Goal: Task Accomplishment & Management: Manage account settings

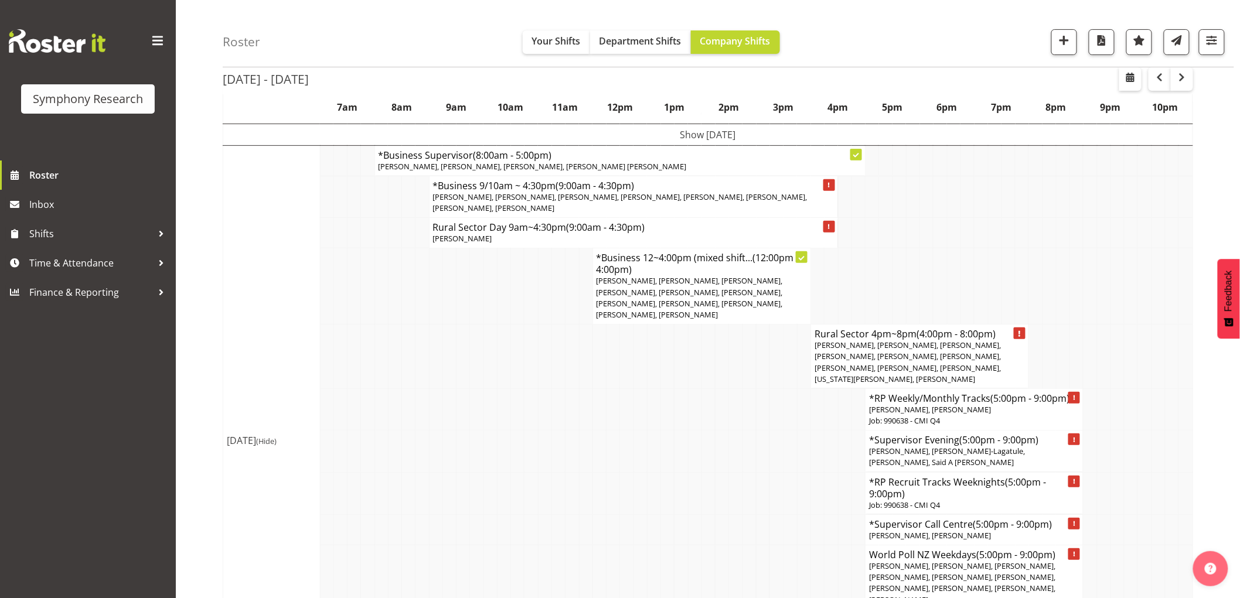
scroll to position [130, 0]
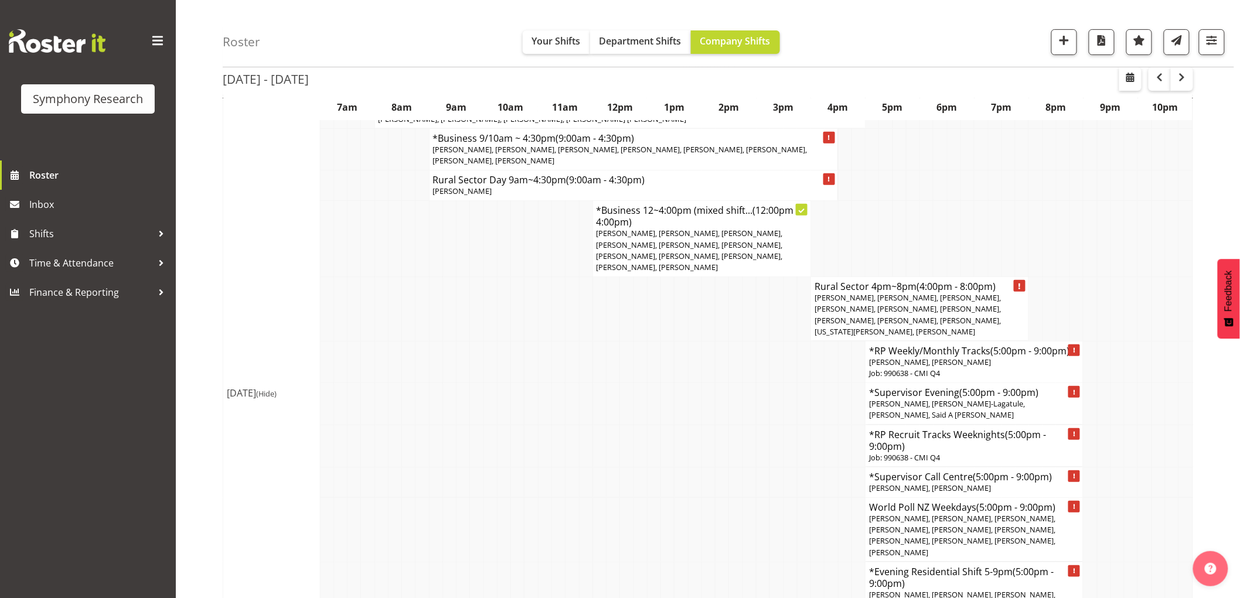
click at [293, 42] on div "Roster Your Shifts Department Shifts Company Shifts 1 Locations Clear MM Sympho…" at bounding box center [728, 33] width 1011 height 67
drag, startPoint x: 293, startPoint y: 43, endPoint x: 227, endPoint y: 43, distance: 66.2
click at [227, 43] on div "Roster Your Shifts Department Shifts Company Shifts 1 Locations Clear MM Sympho…" at bounding box center [728, 33] width 1011 height 67
click at [227, 44] on h4 "Roster" at bounding box center [241, 41] width 37 height 13
click at [243, 48] on h4 "Roster" at bounding box center [241, 41] width 37 height 13
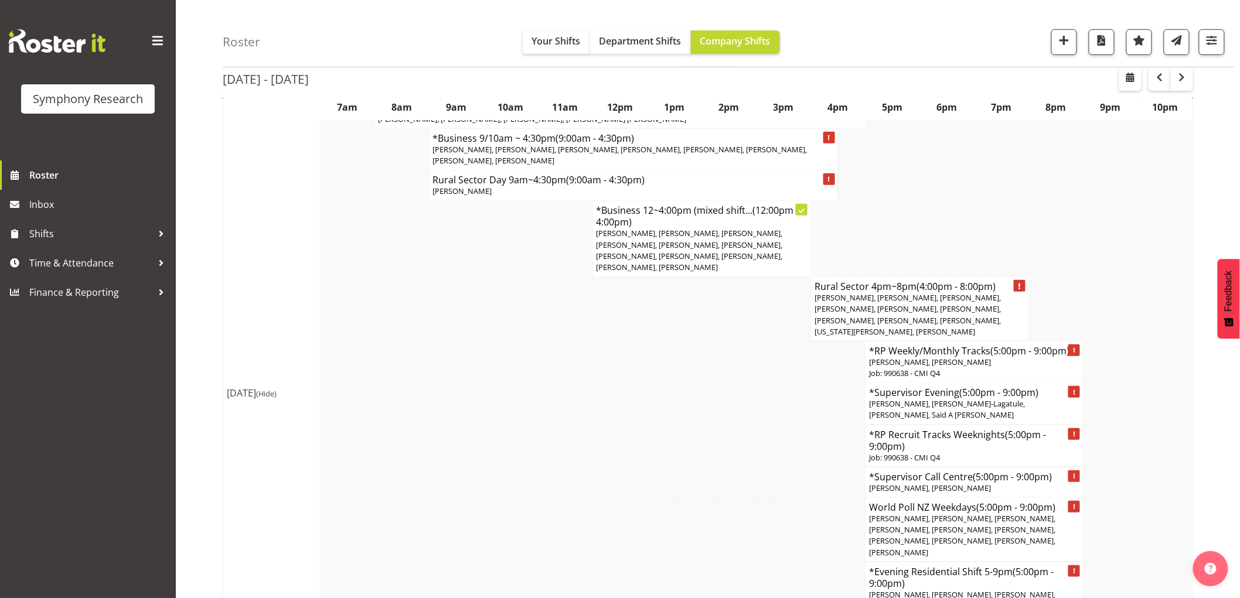
click at [265, 47] on div "Roster Your Shifts Department Shifts Company Shifts 1 Locations Clear MM Sympho…" at bounding box center [728, 33] width 1011 height 67
click at [79, 267] on span "Time & Attendance" at bounding box center [90, 263] width 123 height 18
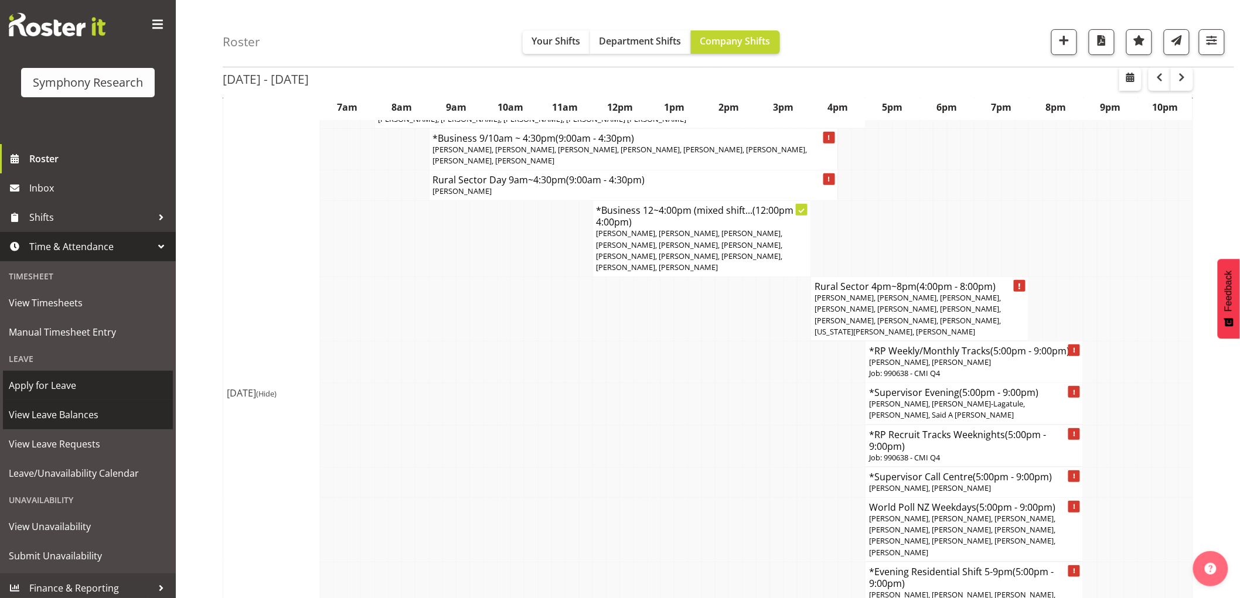
scroll to position [21, 0]
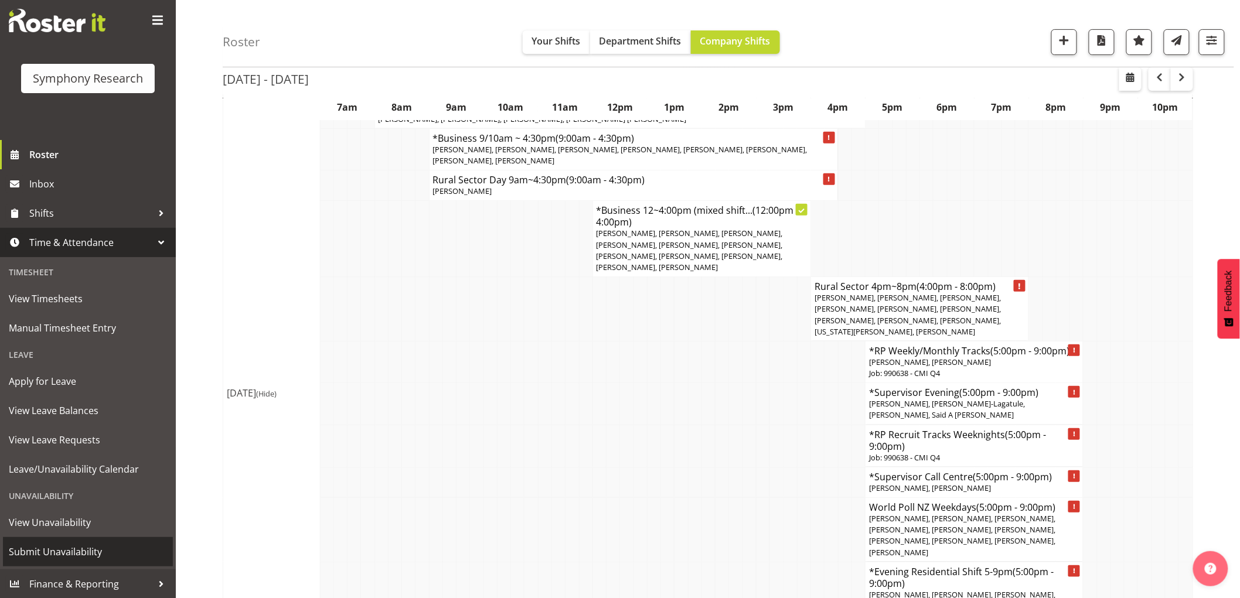
click at [74, 549] on span "Submit Unavailability" at bounding box center [88, 552] width 158 height 18
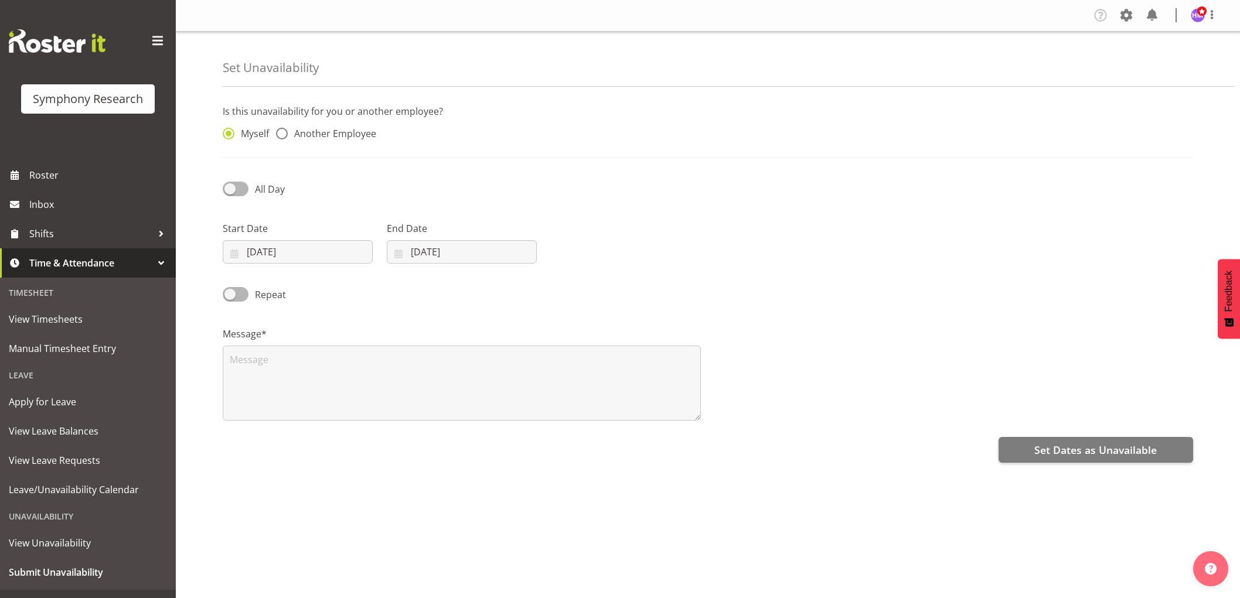
select select "8"
select select "2025"
click at [262, 246] on input "24/09/2025" at bounding box center [298, 251] width 150 height 23
click at [387, 287] on span at bounding box center [387, 286] width 12 height 14
select select "9"
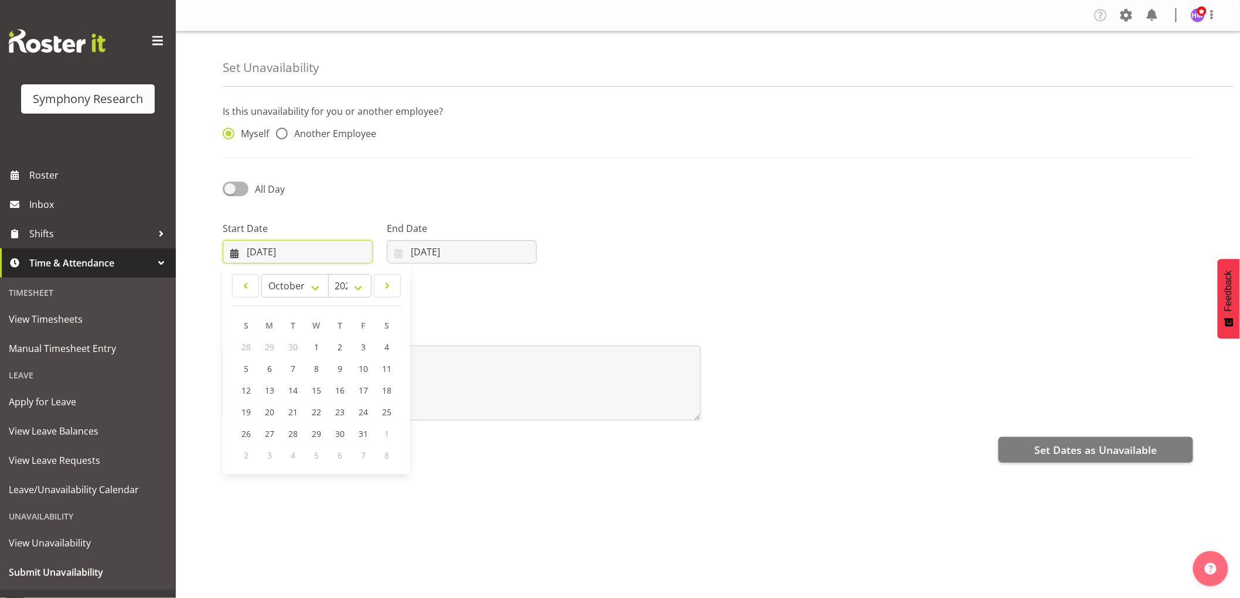
click at [256, 251] on input "24/09/2025" at bounding box center [298, 251] width 150 height 23
drag, startPoint x: 340, startPoint y: 348, endPoint x: 409, endPoint y: 262, distance: 110.4
click at [342, 346] on span "2" at bounding box center [339, 347] width 5 height 11
type input "02/10/2025"
click at [423, 255] on input "24/09/2025" at bounding box center [462, 251] width 150 height 23
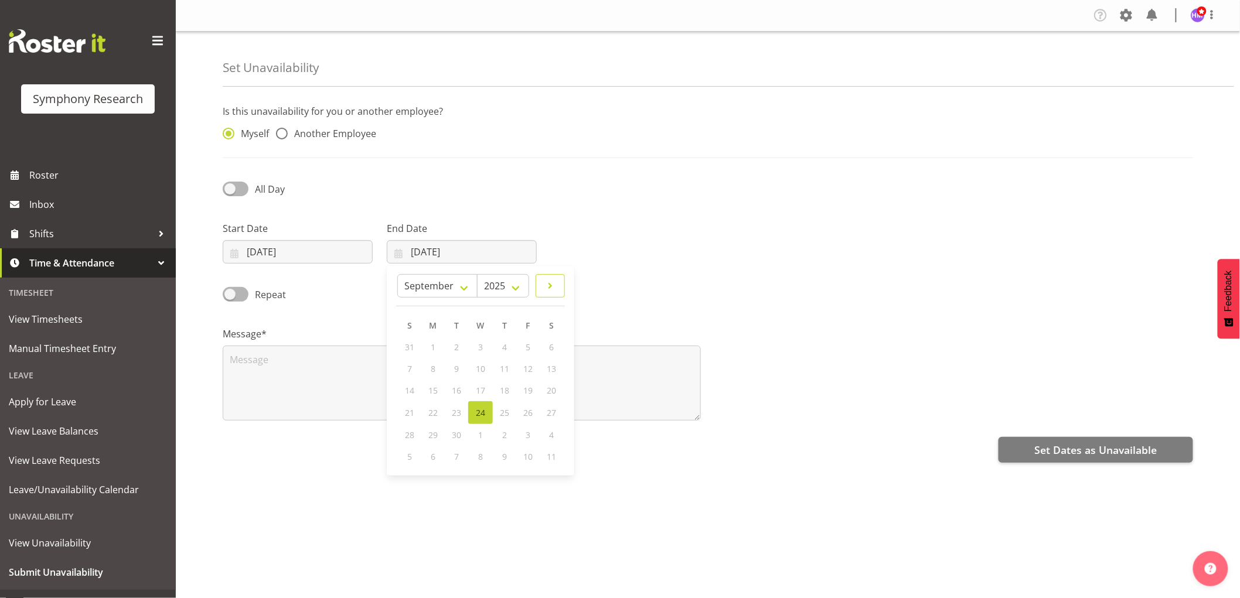
click at [559, 288] on link at bounding box center [549, 285] width 29 height 23
select select "9"
click at [533, 344] on link "3" at bounding box center [527, 347] width 23 height 22
type input "03/10/2025"
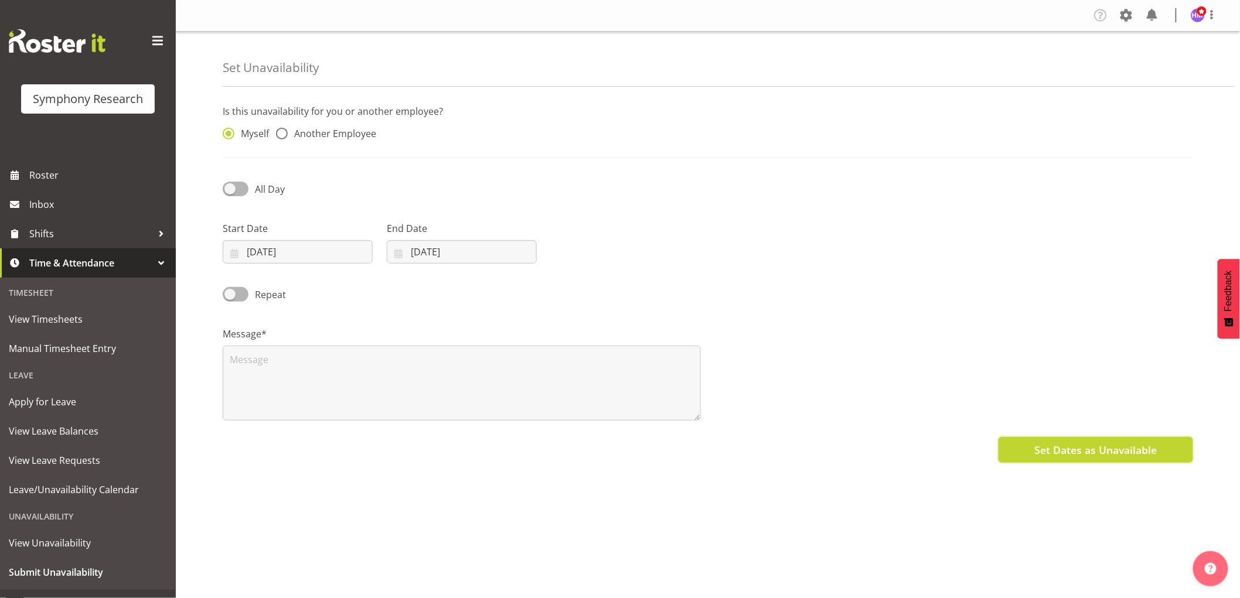
click at [1067, 448] on span "Set Dates as Unavailable" at bounding box center [1095, 449] width 122 height 15
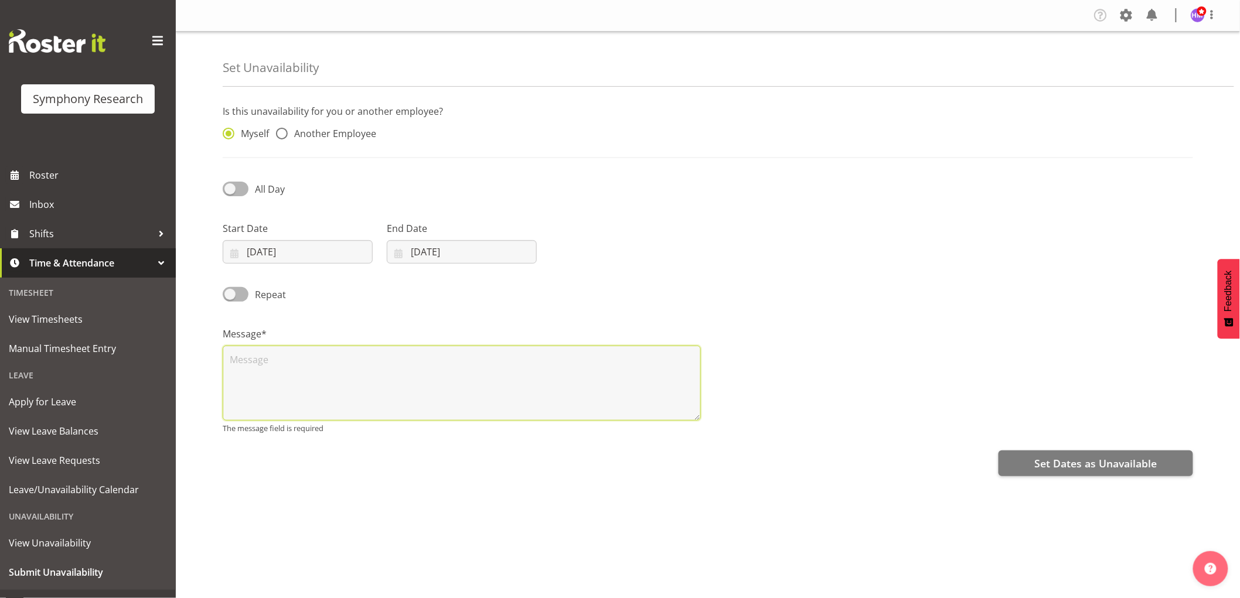
click at [561, 391] on textarea at bounding box center [462, 383] width 478 height 75
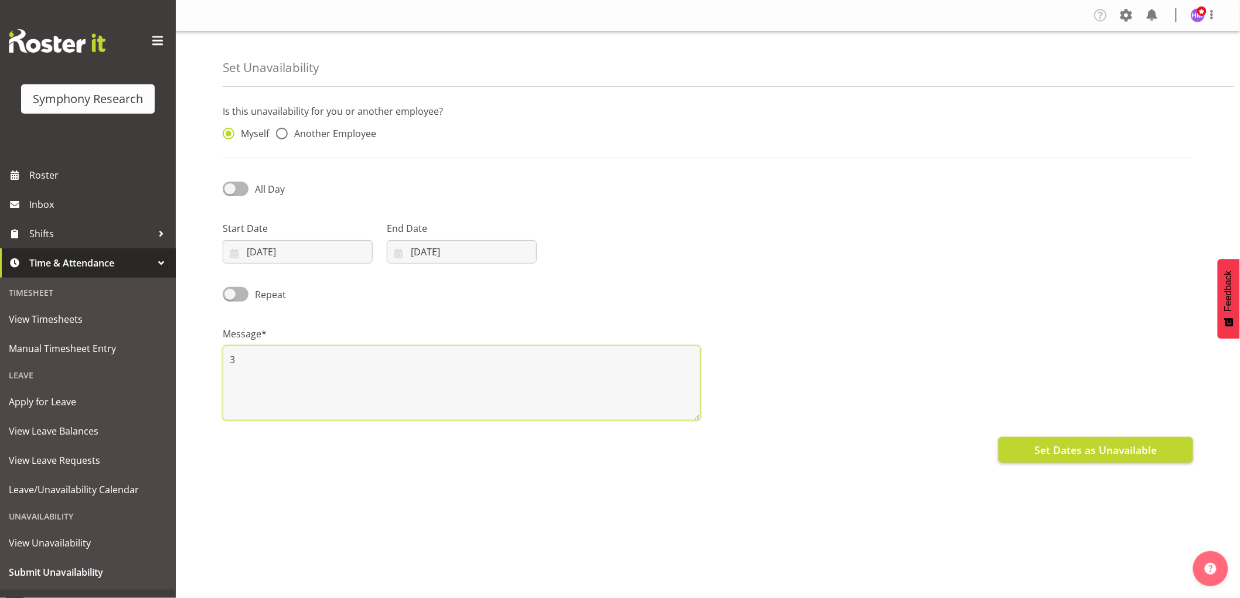
type textarea "3"
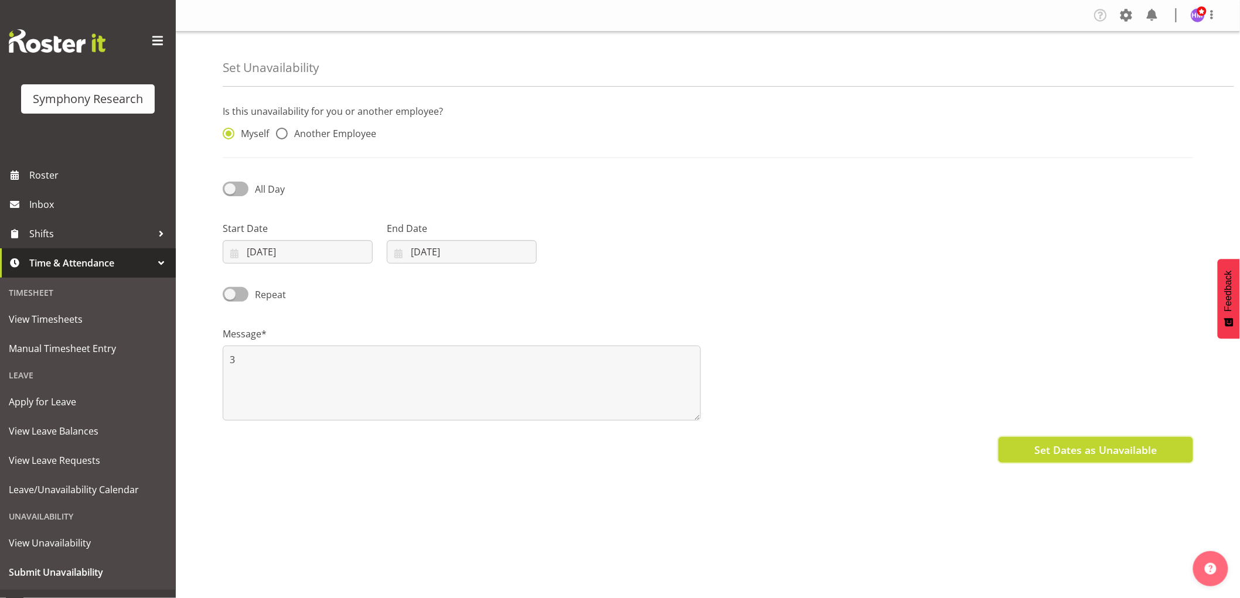
click at [1037, 446] on span "Set Dates as Unavailable" at bounding box center [1095, 449] width 122 height 15
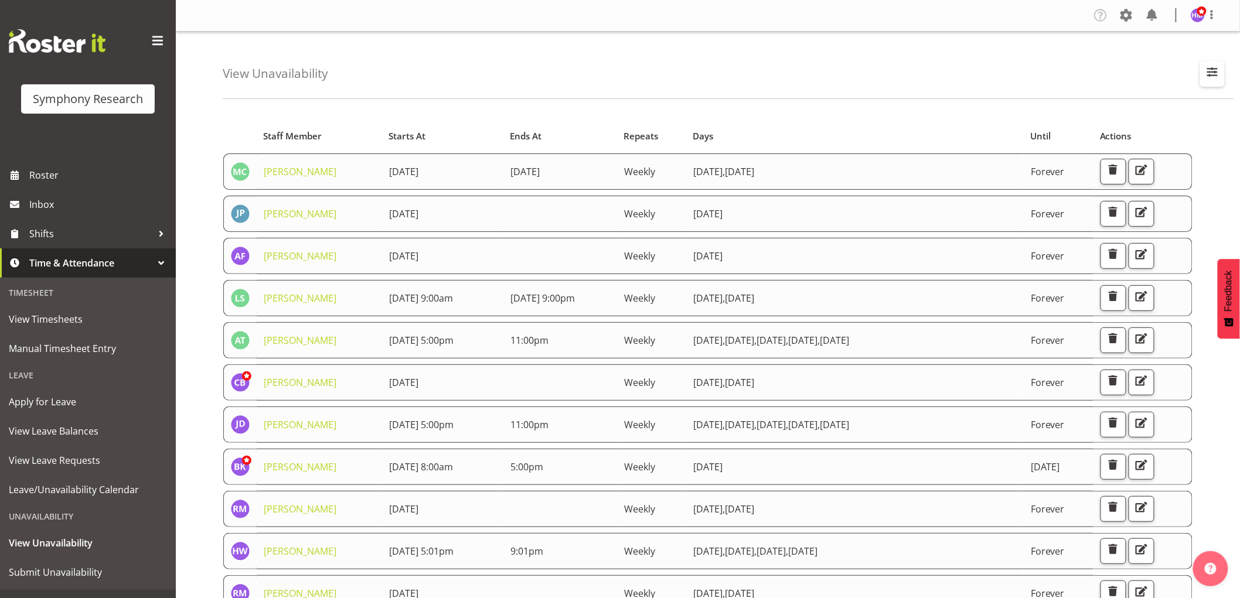
click at [1209, 78] on span "button" at bounding box center [1211, 71] width 15 height 15
click at [1155, 135] on input "text" at bounding box center [1136, 127] width 157 height 23
type input "hitesh"
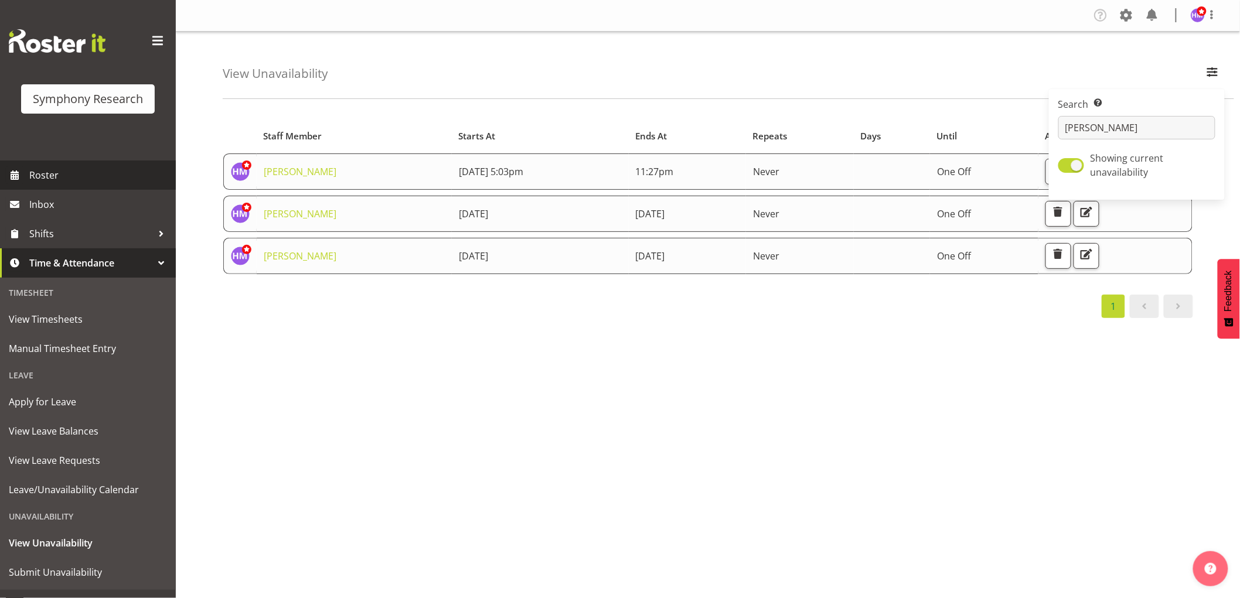
click at [60, 179] on span "Roster" at bounding box center [99, 175] width 141 height 18
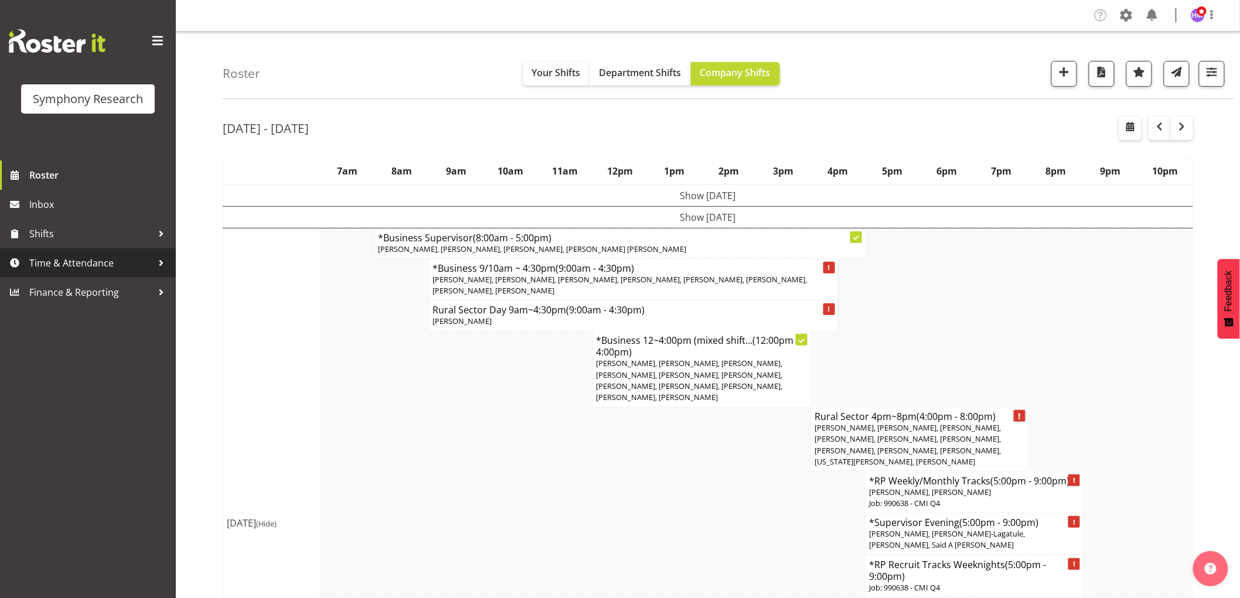
click at [34, 268] on span "Time & Attendance" at bounding box center [90, 263] width 123 height 18
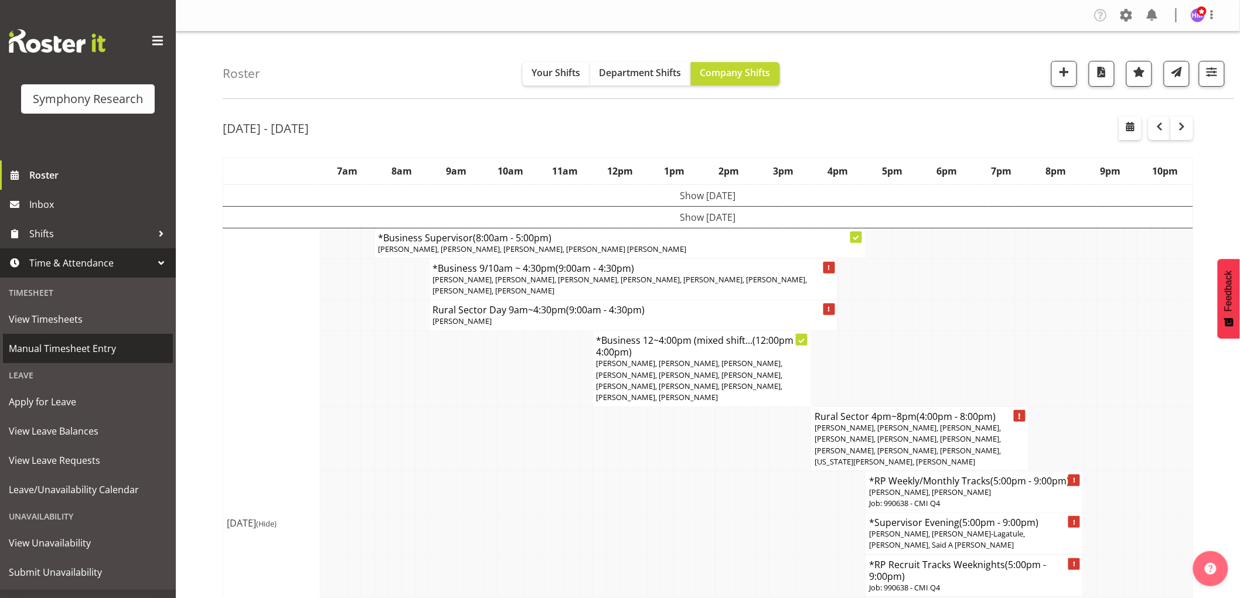
click at [68, 353] on span "Manual Timesheet Entry" at bounding box center [88, 349] width 158 height 18
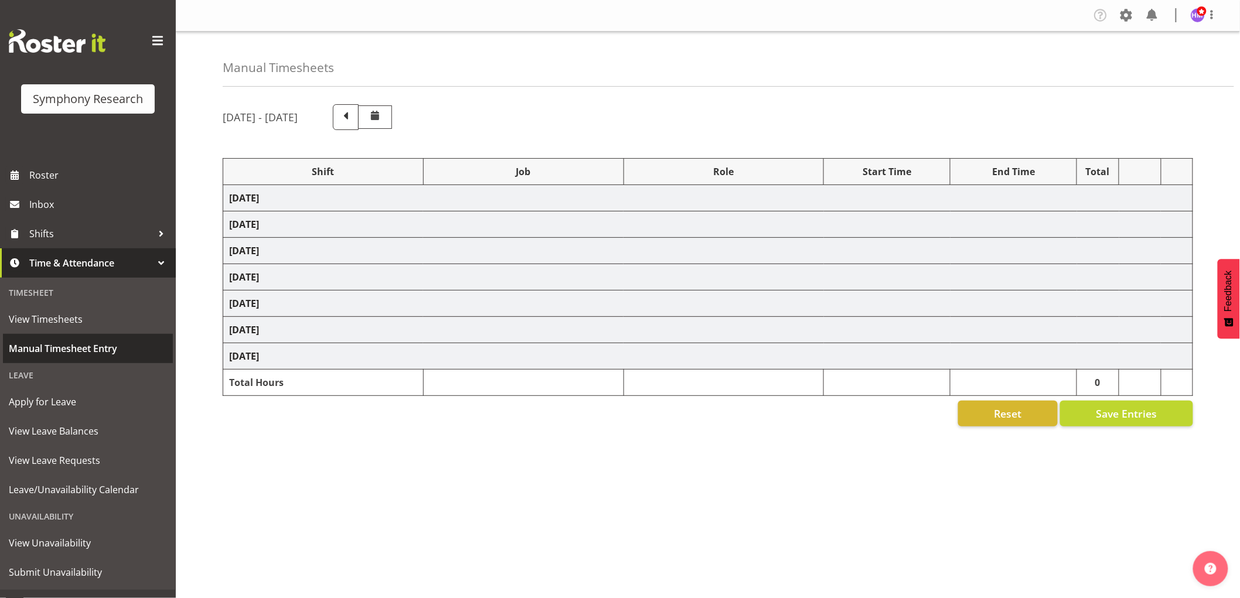
select select "1607"
select select "743"
select select "1607"
select select "10499"
select select "1607"
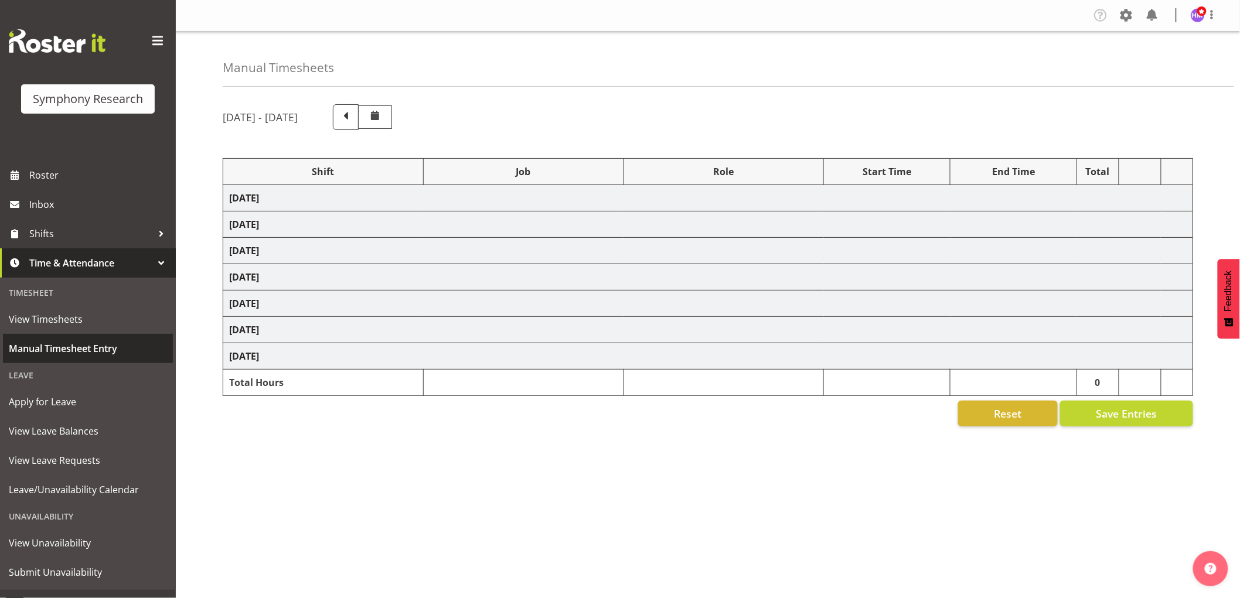
select select "10527"
select select "1607"
select select "10633"
select select "1607"
select select "10575"
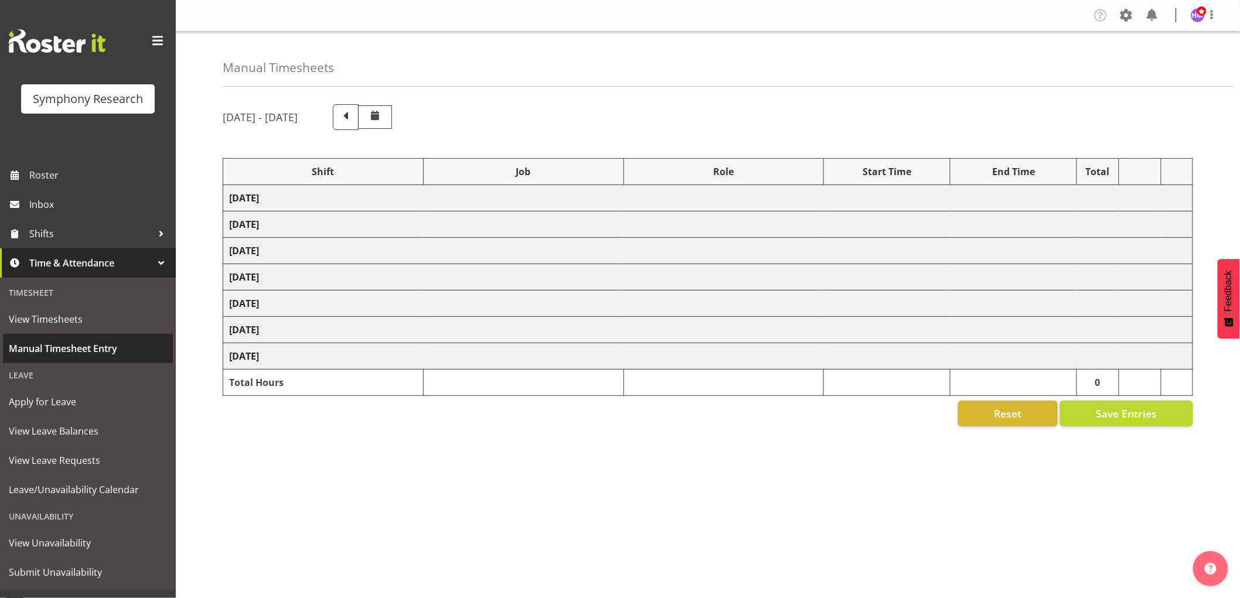
select select "1607"
select select "10587"
select select "47"
select select "1607"
select select "10575"
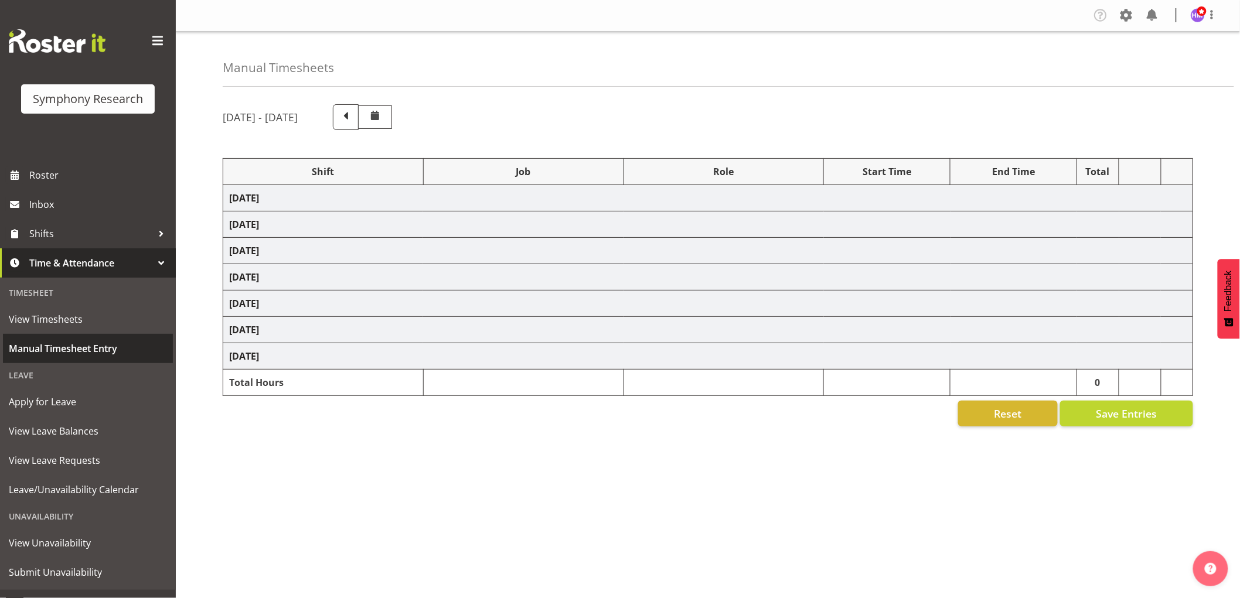
select select "1607"
select select "10631"
select select "1607"
select select "10527"
select select "1607"
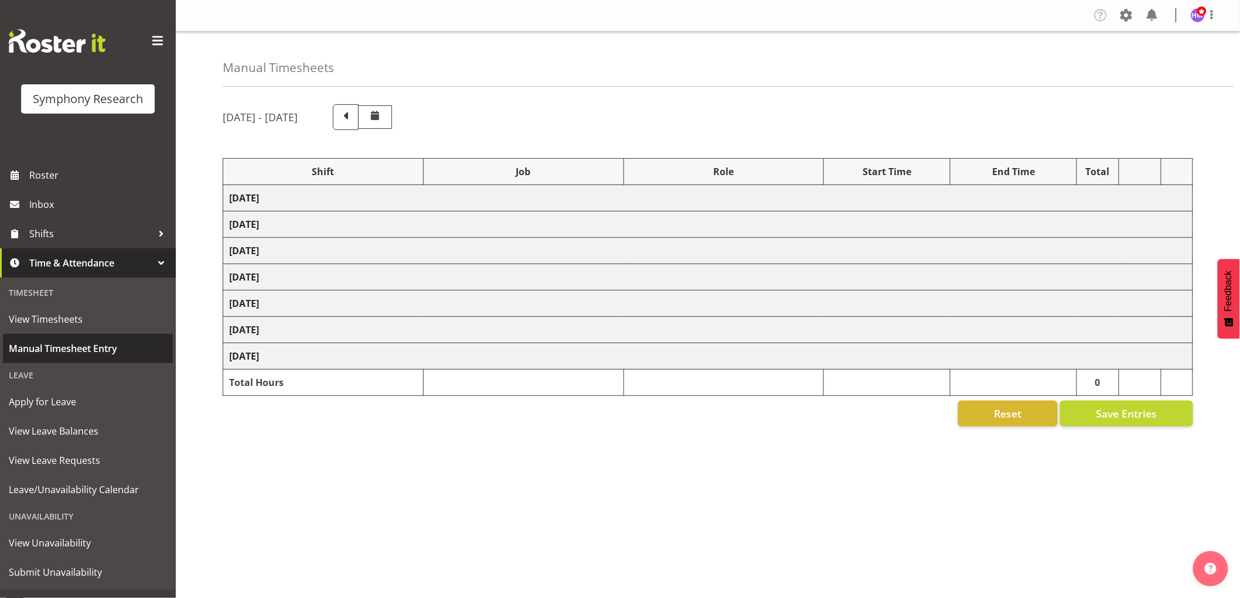
select select "743"
select select "1607"
select select "10499"
select select "1607"
select select "743"
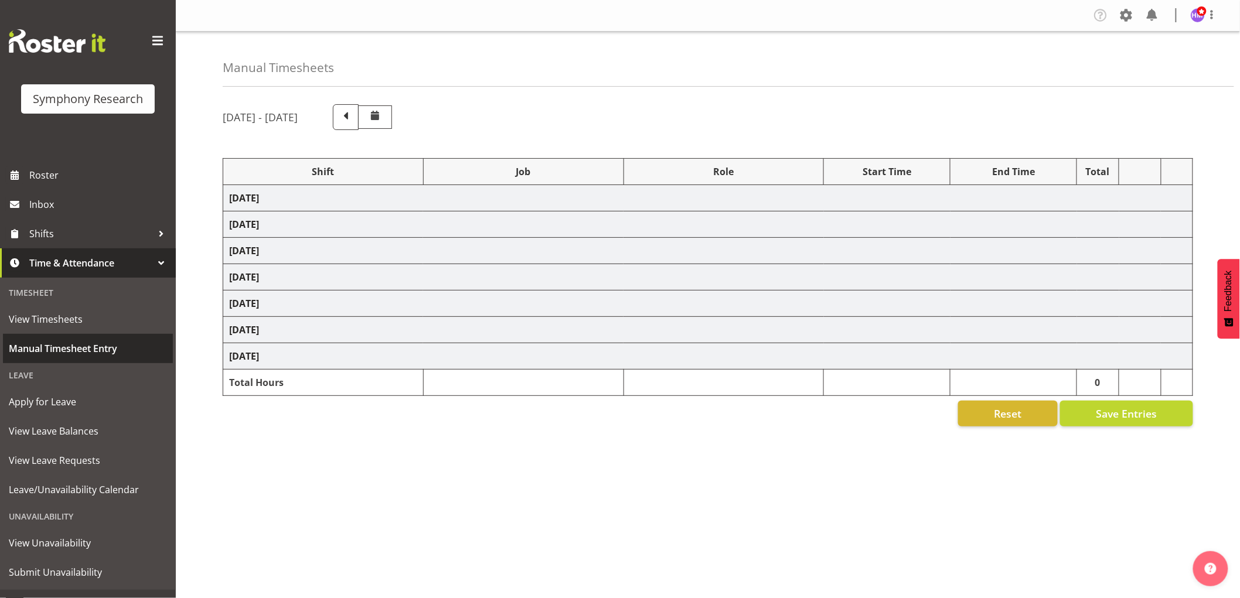
select select "1607"
select select "10631"
select select "1607"
select select "9426"
select select "1607"
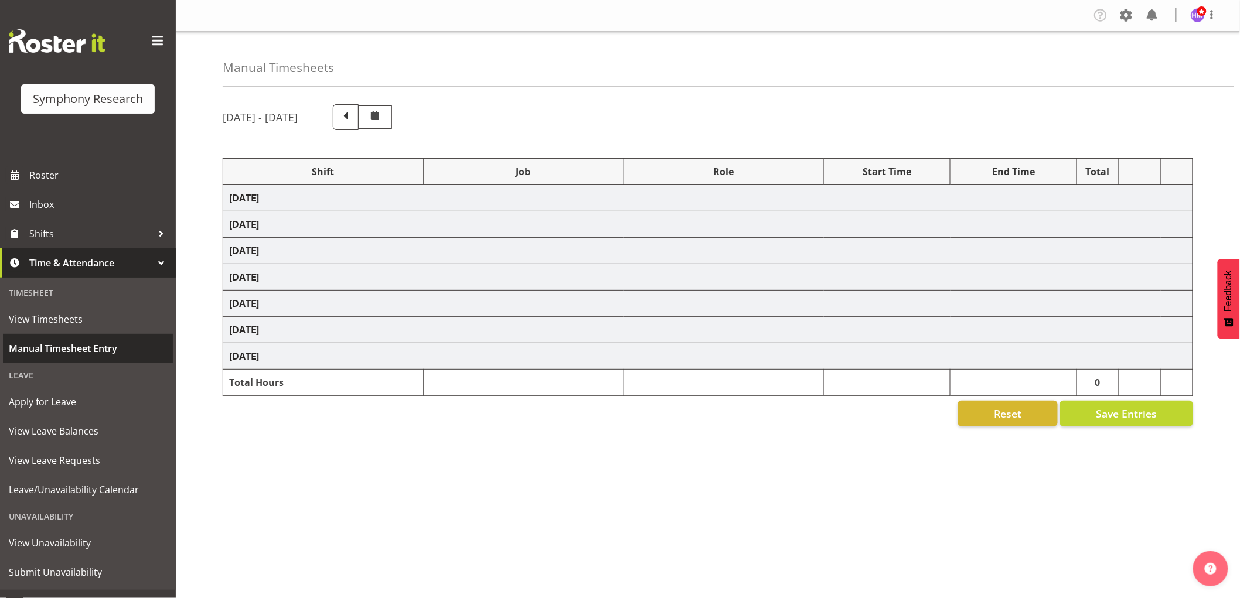
select select "10633"
select select "1607"
select select "10587"
select select "1607"
select select "10527"
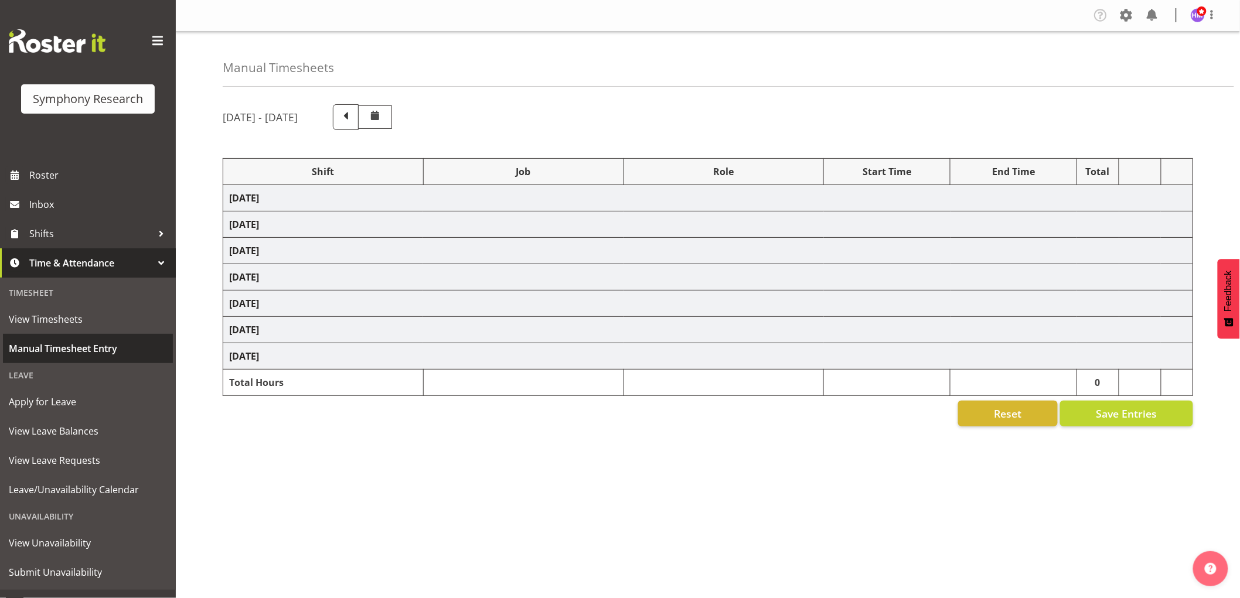
select select "1607"
select select "10499"
select select "1607"
select select "10485"
select select "1607"
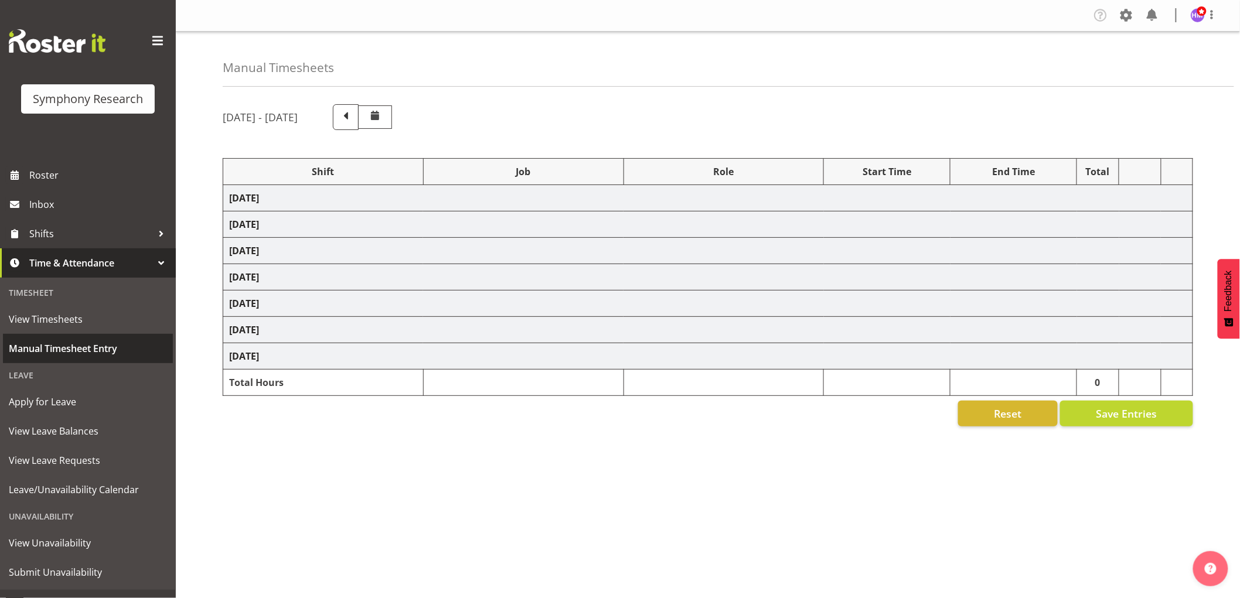
select select "10242"
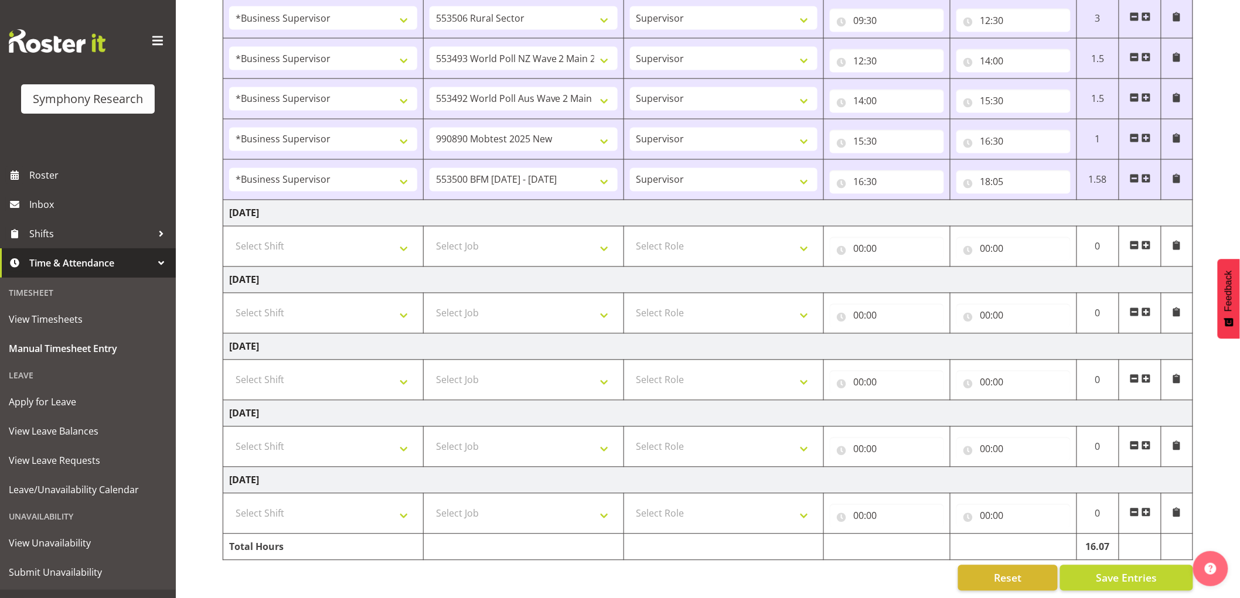
scroll to position [859, 0]
